Goal: Transaction & Acquisition: Purchase product/service

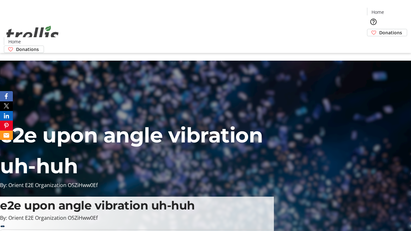
click at [380, 29] on span "Donations" at bounding box center [391, 32] width 23 height 7
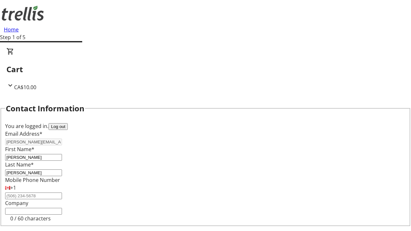
select select "CA"
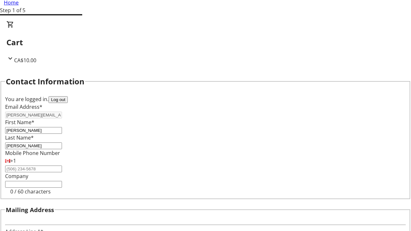
type input "[STREET_ADDRESS][PERSON_NAME]"
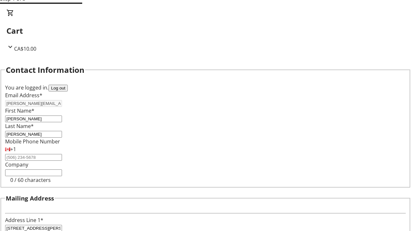
type input "Kelowna"
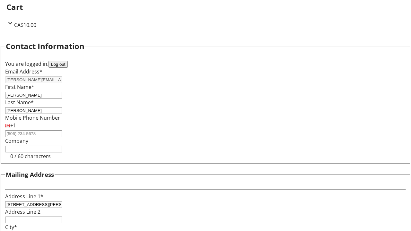
select select "BC"
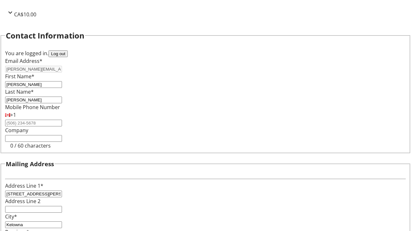
type input "Kelowna"
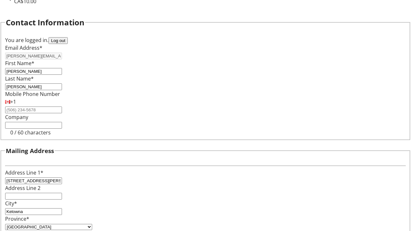
type input "V1Y 0C2"
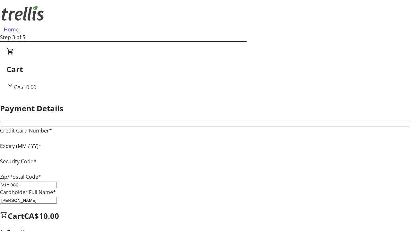
type input "V1Y 0C2"
